Goal: Information Seeking & Learning: Learn about a topic

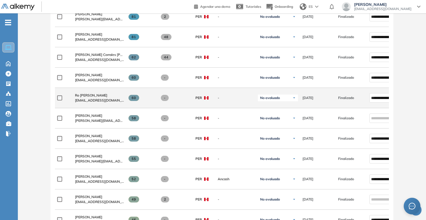
scroll to position [251, 0]
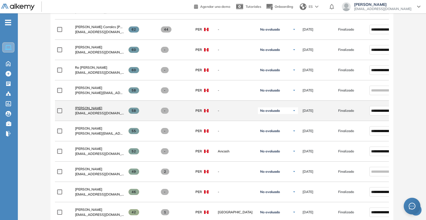
click at [94, 109] on span "[PERSON_NAME]" at bounding box center [88, 108] width 27 height 4
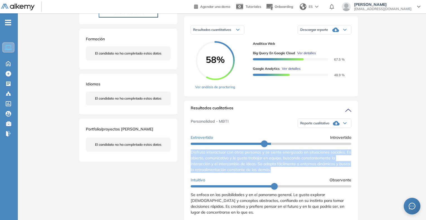
drag, startPoint x: 190, startPoint y: 157, endPoint x: 293, endPoint y: 177, distance: 105.2
click at [293, 177] on div "Resultados cualitativos Personalidad - MBTI Reporte cualitativo Reporte con Afi…" at bounding box center [271, 177] width 174 height 152
copy span "Disfruta interactuar con otras personas y se siente energizado en situaciones s…"
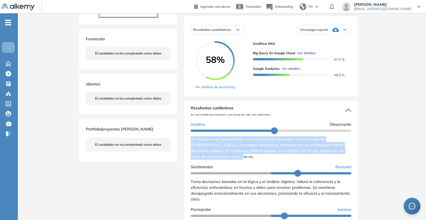
drag, startPoint x: 191, startPoint y: 144, endPoint x: 237, endPoint y: 166, distance: 51.3
click at [237, 166] on div "Extrovertido Introvertido Disfruta interactuar con otras personas y se siente e…" at bounding box center [271, 180] width 160 height 207
copy span "Se enfoca en las posibilidades y en el panorama general. Le gusta explorar [DEM…"
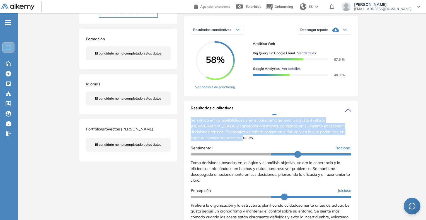
scroll to position [97, 0]
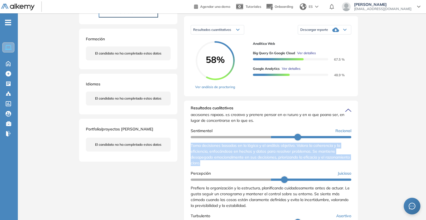
drag, startPoint x: 188, startPoint y: 145, endPoint x: 231, endPoint y: 165, distance: 47.5
click at [231, 165] on div "Resultados cualitativos Personalidad - MBTI Reporte cualitativo Reporte con Afi…" at bounding box center [271, 177] width 174 height 152
copy span "Toma decisiones basadas en la lógica y el análisis objetivo. Valora la coherenc…"
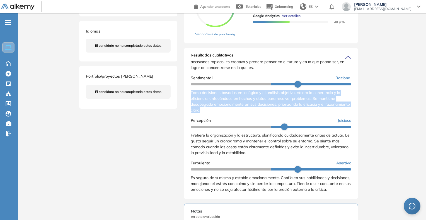
scroll to position [139, 0]
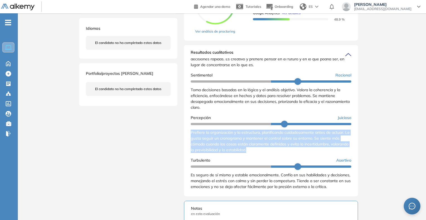
drag, startPoint x: 188, startPoint y: 133, endPoint x: 270, endPoint y: 154, distance: 84.5
click at [270, 154] on div "Resultados cualitativos Personalidad - MBTI Reporte cualitativo Reporte con Afi…" at bounding box center [271, 121] width 174 height 152
copy span "Prefiere la organización y la estructura, planificando cuidadosamente antes de …"
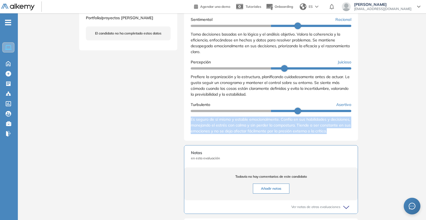
scroll to position [98, 0]
drag, startPoint x: 190, startPoint y: 120, endPoint x: 217, endPoint y: 138, distance: 32.1
click at [217, 138] on div "Resultados cualitativos Personalidad - MBTI Reporte cualitativo Reporte con Afi…" at bounding box center [271, 65] width 174 height 152
copy span "Es seguro de sí mismo y estable emocionalmente. Confía en sus habilidades y dec…"
